Goal: Book appointment/travel/reservation

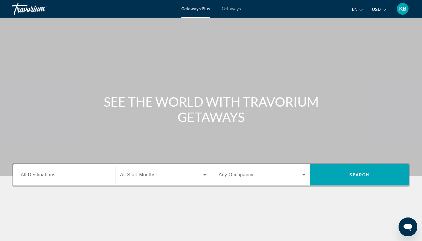
click at [231, 10] on span "Getaways" at bounding box center [231, 8] width 19 height 5
click at [37, 177] on div "Destination All Destinations" at bounding box center [64, 174] width 87 height 17
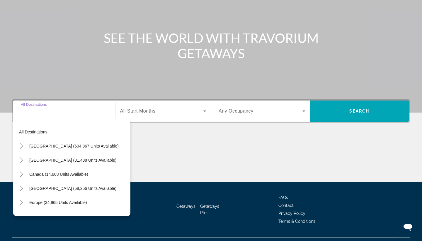
scroll to position [77, 0]
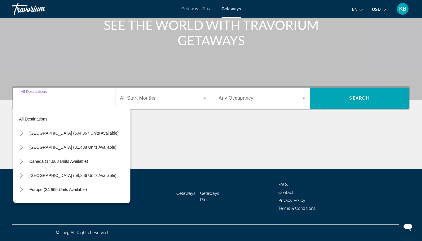
click at [179, 140] on div "Main content" at bounding box center [211, 147] width 399 height 44
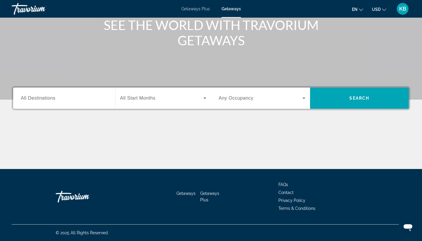
click at [52, 94] on div "Search widget" at bounding box center [64, 98] width 87 height 17
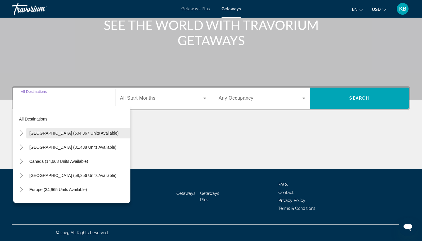
click at [48, 132] on span "[GEOGRAPHIC_DATA] (604,867 units available)" at bounding box center [73, 133] width 89 height 5
type input "**********"
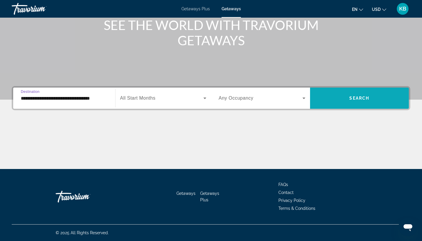
click at [346, 96] on span "Search widget" at bounding box center [359, 98] width 99 height 14
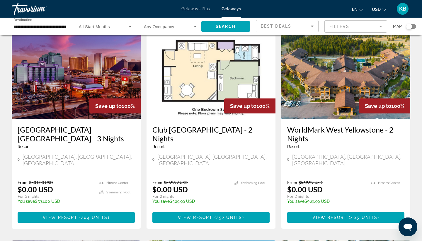
scroll to position [56, 0]
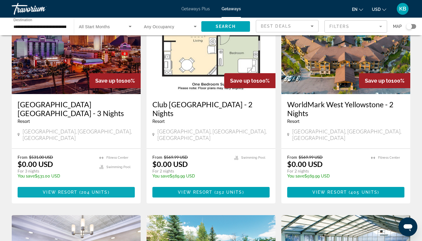
click at [60, 189] on span "View Resort" at bounding box center [60, 191] width 35 height 5
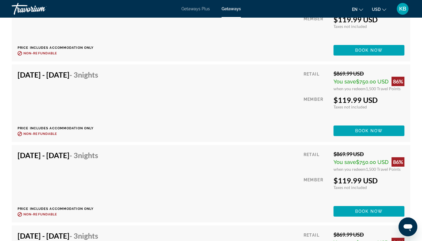
scroll to position [1608, 0]
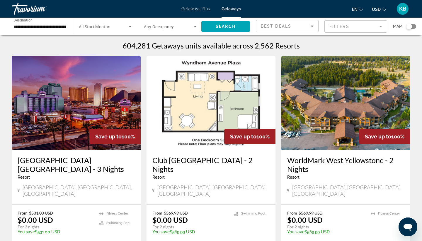
click at [57, 29] on input "**********" at bounding box center [39, 26] width 53 height 7
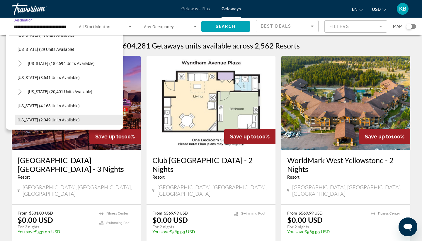
scroll to position [90, 0]
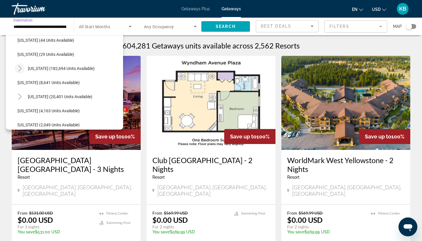
click at [21, 68] on icon "Toggle Florida (182,694 units available)" at bounding box center [19, 68] width 3 height 6
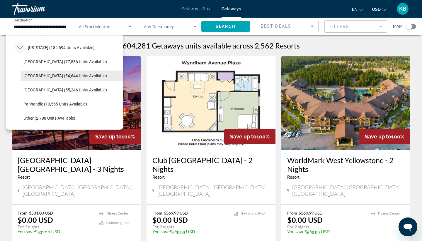
scroll to position [116, 0]
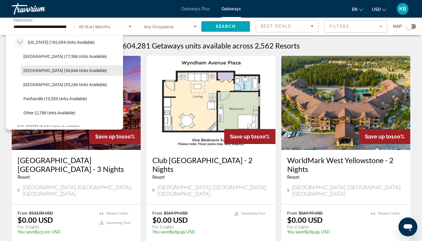
click at [44, 70] on span "[GEOGRAPHIC_DATA] (54,644 units available)" at bounding box center [65, 70] width 84 height 5
type input "**********"
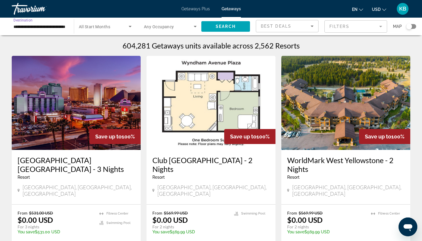
scroll to position [0, 0]
click at [226, 24] on span "Search" at bounding box center [226, 26] width 20 height 5
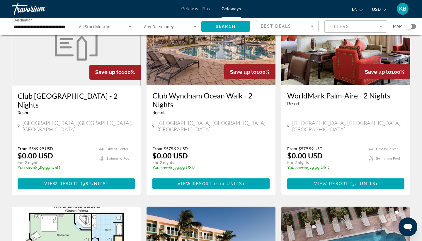
scroll to position [280, 0]
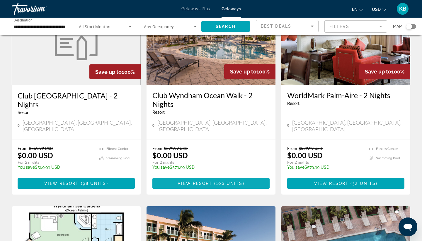
click at [192, 181] on span "View Resort" at bounding box center [195, 183] width 35 height 5
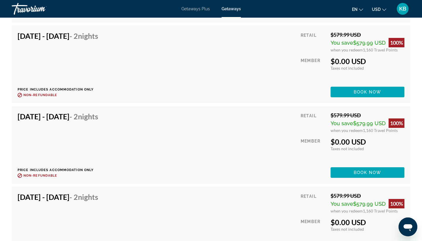
scroll to position [1878, 0]
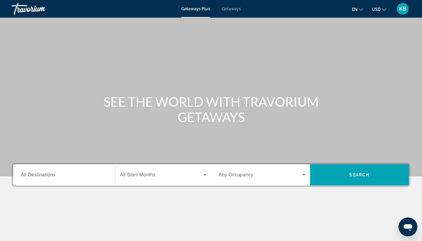
click at [231, 10] on span "Getaways" at bounding box center [231, 8] width 19 height 5
click at [85, 174] on input "Destination All Destinations" at bounding box center [64, 174] width 87 height 7
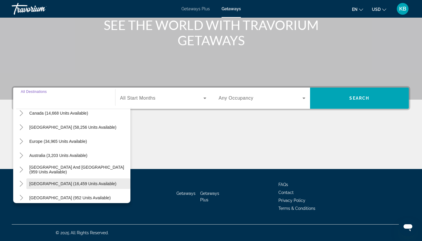
scroll to position [48, 0]
click at [21, 143] on icon "Toggle Europe (34,965 units available)" at bounding box center [21, 141] width 6 height 6
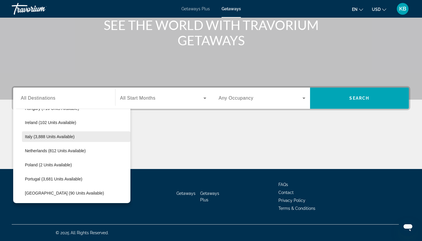
scroll to position [229, 0]
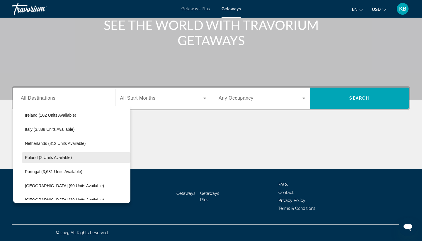
click at [42, 160] on span "Search widget" at bounding box center [76, 157] width 109 height 14
type input "**********"
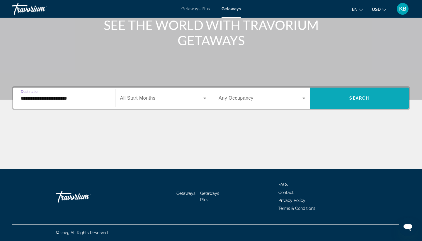
click at [349, 99] on span "Search widget" at bounding box center [359, 98] width 99 height 14
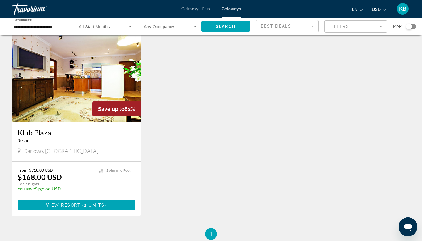
scroll to position [32, 0]
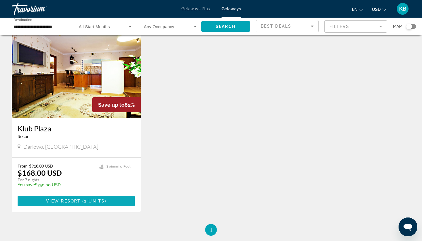
click at [87, 200] on span "2 units" at bounding box center [94, 200] width 21 height 5
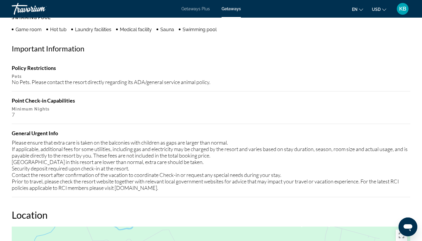
scroll to position [441, 0]
